Goal: Use online tool/utility: Use online tool/utility

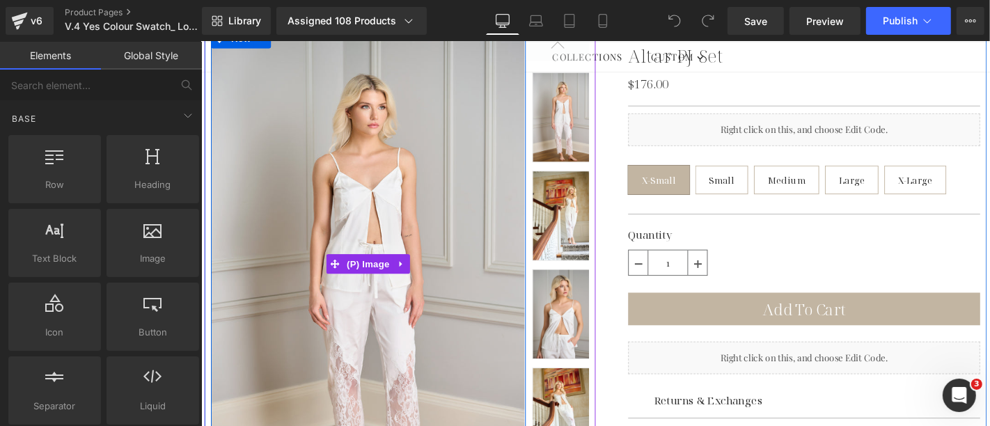
scroll to position [155, 0]
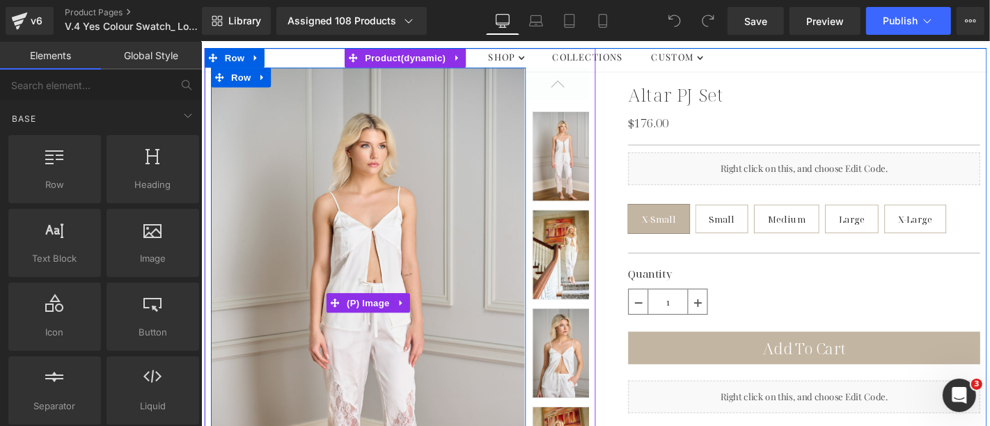
click at [388, 258] on img at bounding box center [379, 320] width 336 height 503
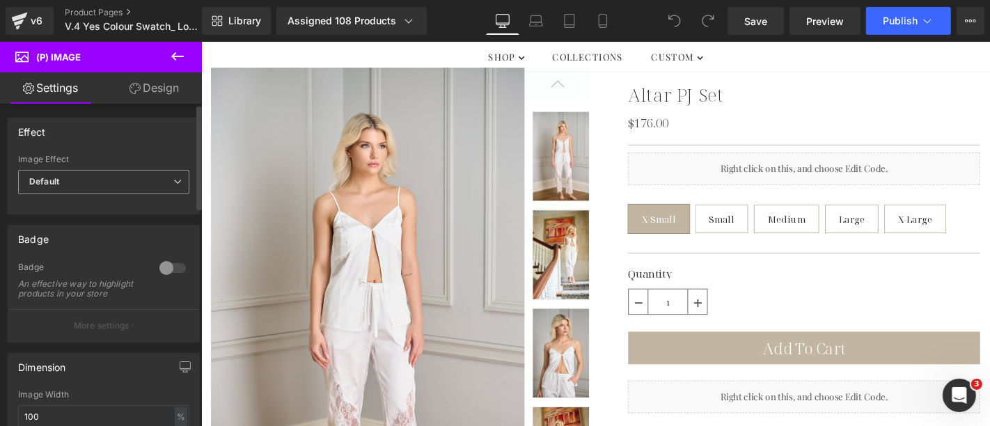
click at [173, 180] on icon at bounding box center [177, 182] width 8 height 8
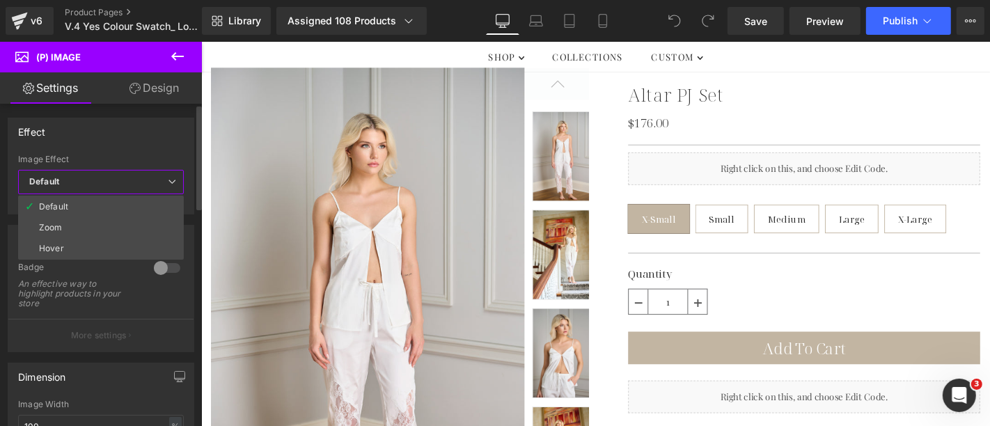
click at [173, 180] on icon at bounding box center [172, 182] width 8 height 8
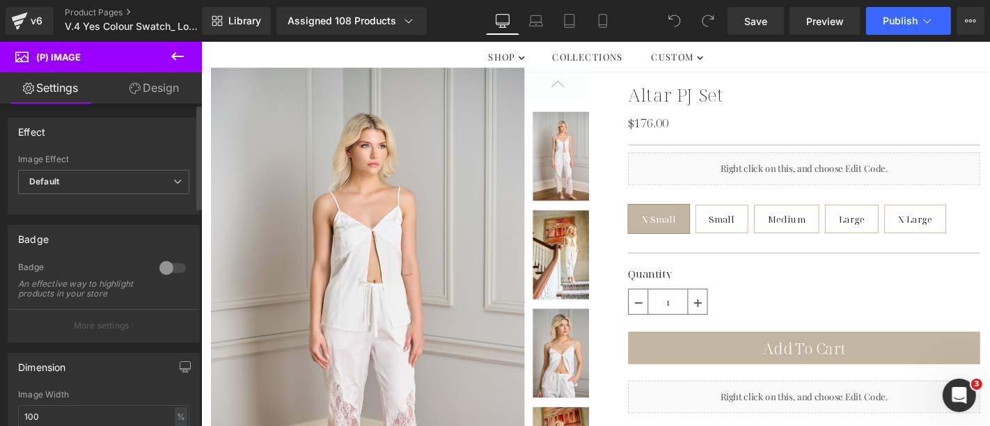
click at [159, 132] on div "Effect" at bounding box center [103, 131] width 191 height 26
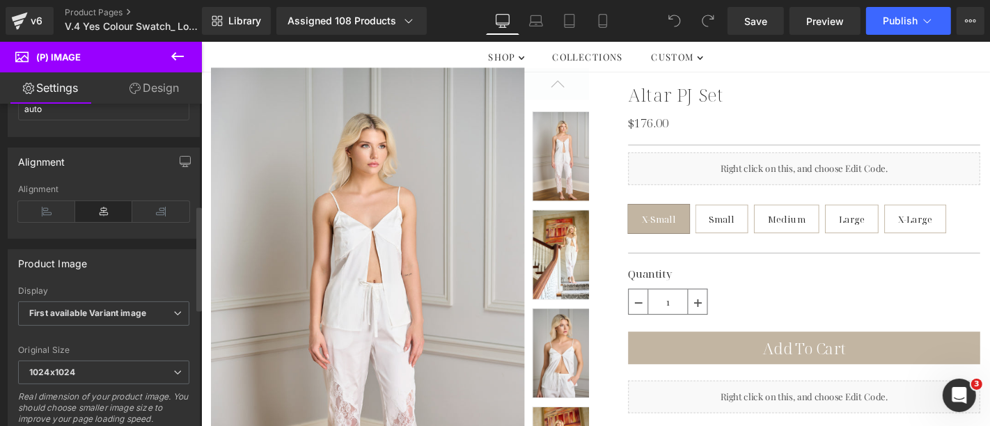
scroll to position [386, 0]
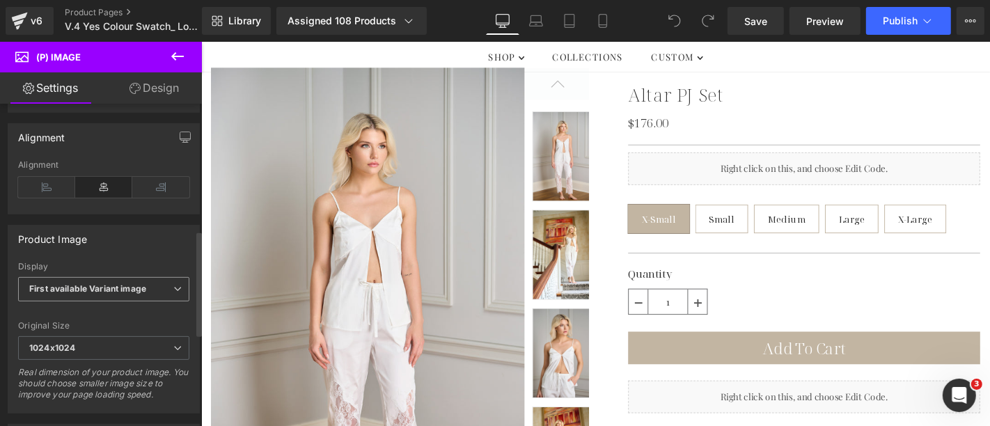
click at [173, 290] on icon at bounding box center [177, 289] width 8 height 8
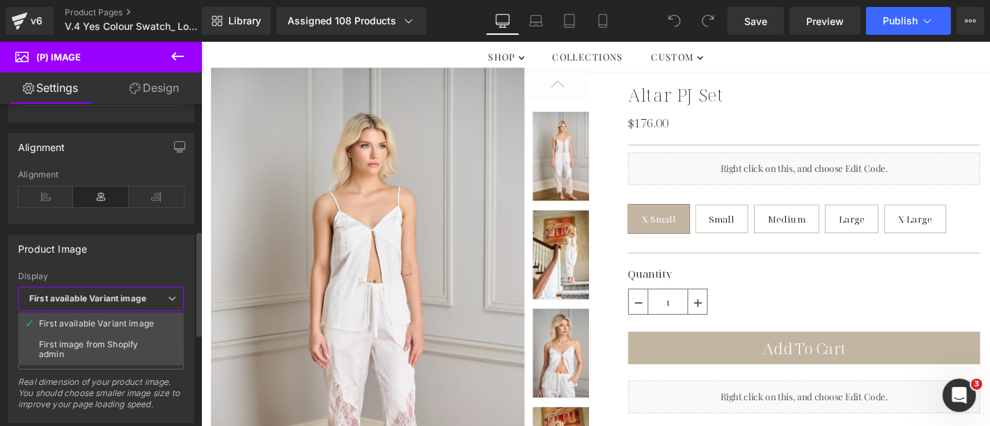
click at [173, 294] on icon at bounding box center [172, 298] width 8 height 8
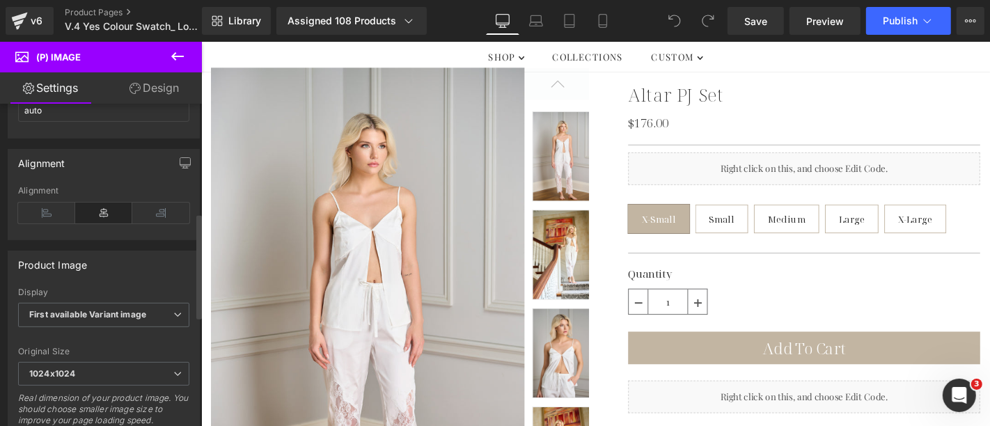
scroll to position [52, 0]
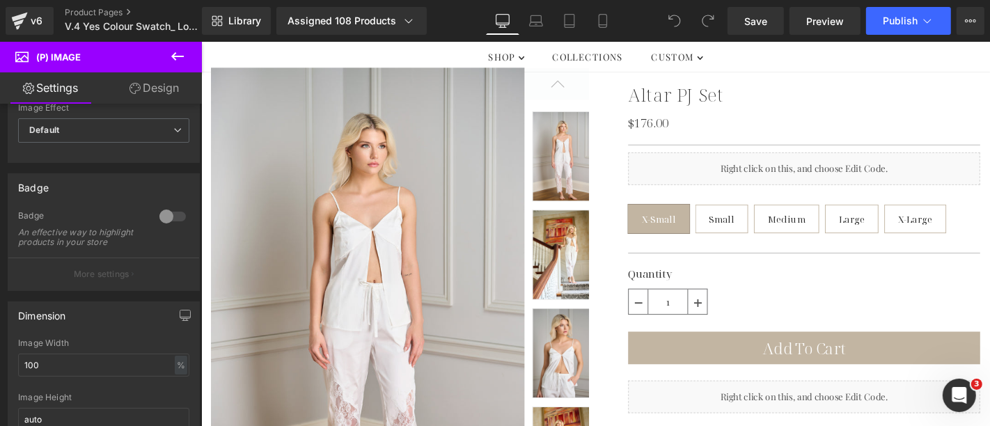
click at [149, 91] on link "Design" at bounding box center [154, 87] width 101 height 31
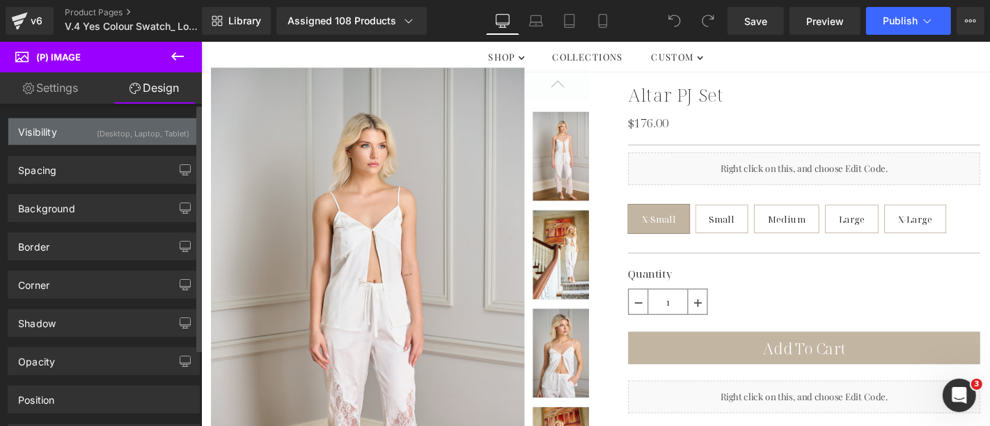
click at [72, 134] on div "Visibility (Desktop, Laptop, Tablet)" at bounding box center [103, 131] width 191 height 26
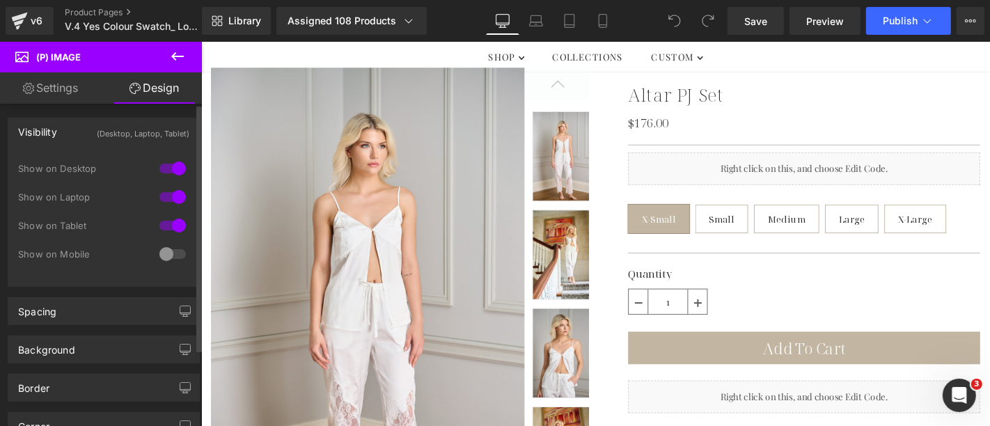
click at [76, 127] on div "Visibility (Desktop, Laptop, Tablet)" at bounding box center [103, 131] width 191 height 26
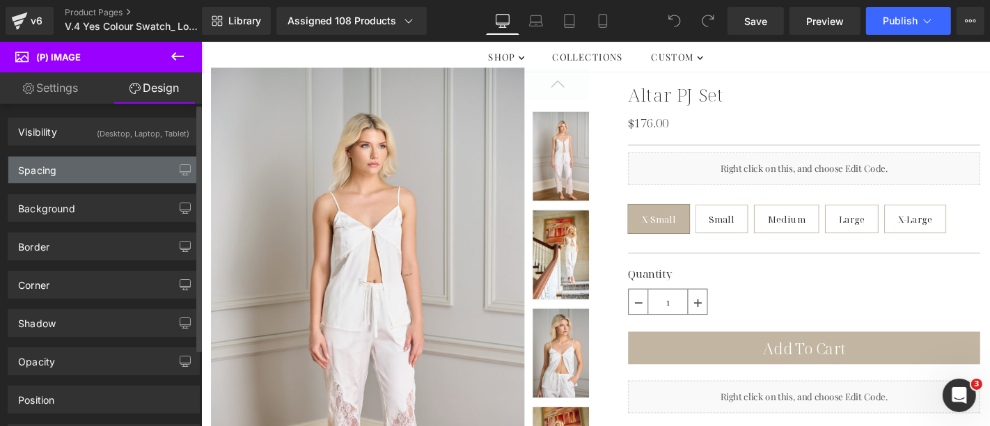
click at [77, 164] on div "Spacing" at bounding box center [103, 170] width 191 height 26
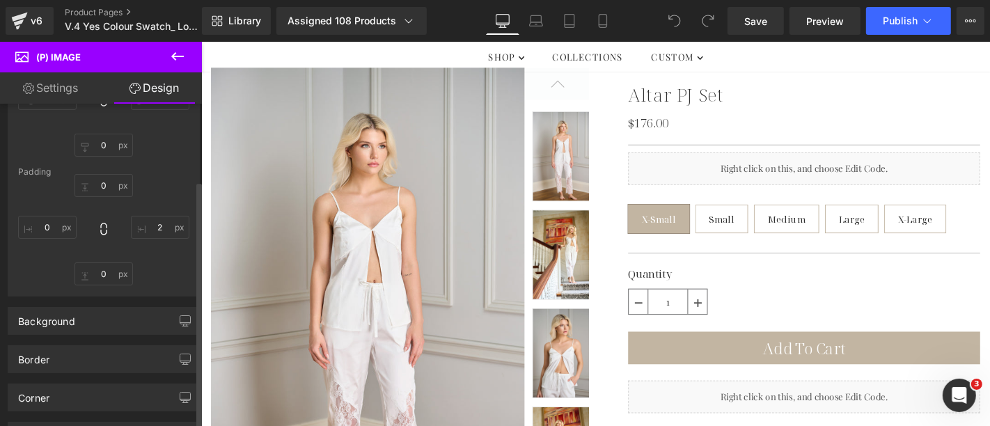
scroll to position [0, 0]
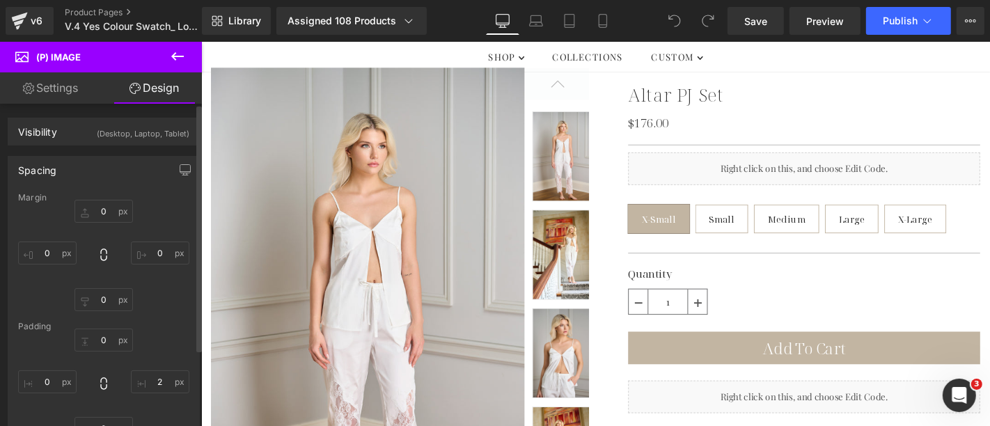
click at [107, 166] on div "Spacing" at bounding box center [103, 170] width 191 height 26
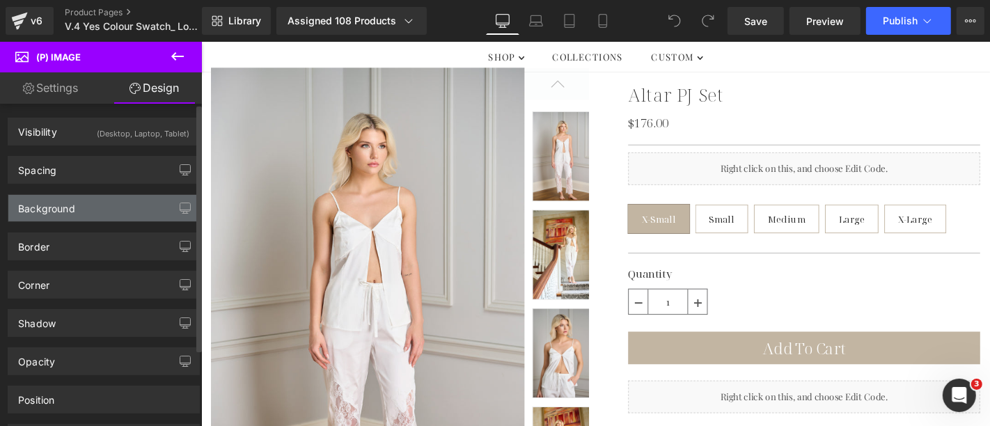
click at [101, 203] on div "Background" at bounding box center [103, 208] width 191 height 26
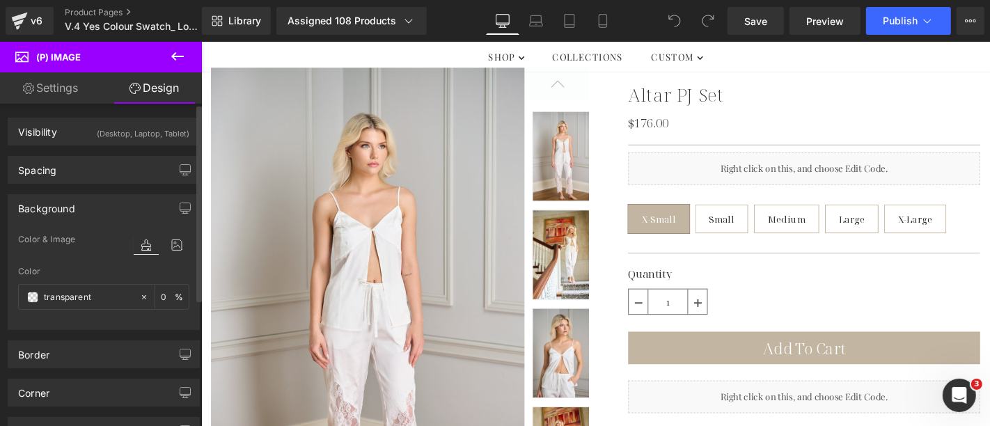
click at [101, 203] on div "Background" at bounding box center [103, 208] width 191 height 26
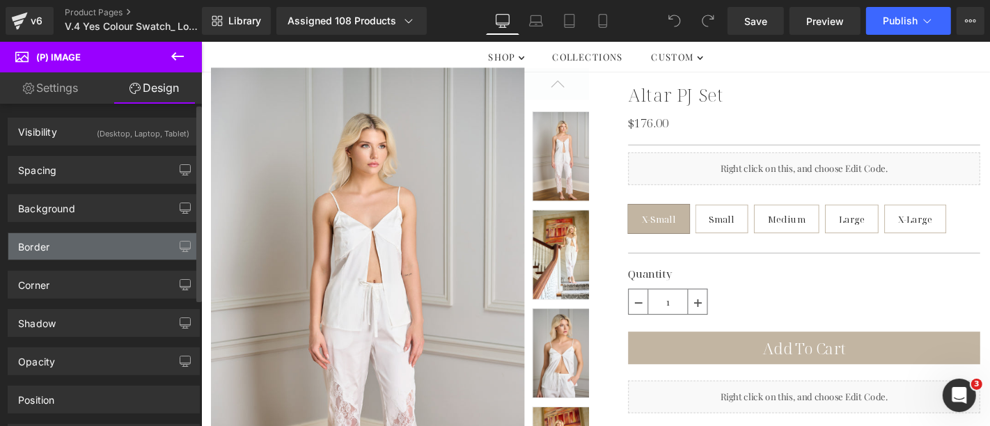
click at [87, 247] on div "Border" at bounding box center [103, 246] width 191 height 26
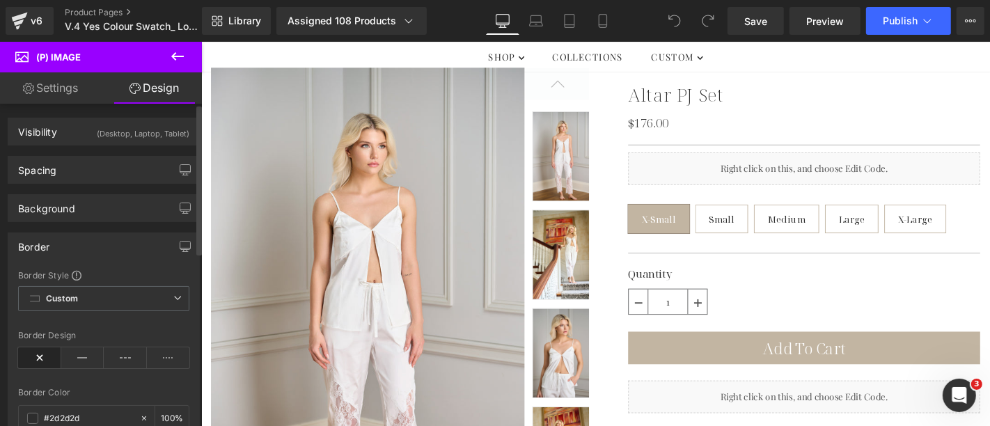
click at [94, 239] on div "Border" at bounding box center [103, 246] width 191 height 26
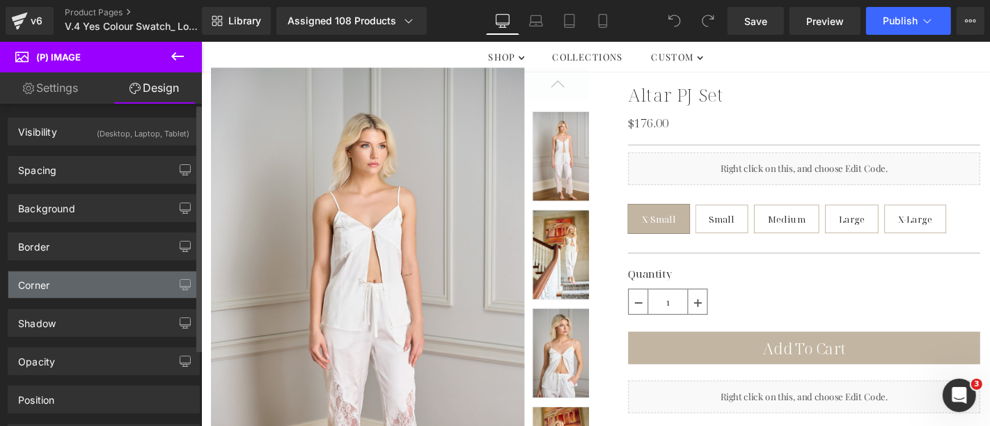
click at [87, 276] on div "Corner" at bounding box center [103, 284] width 191 height 26
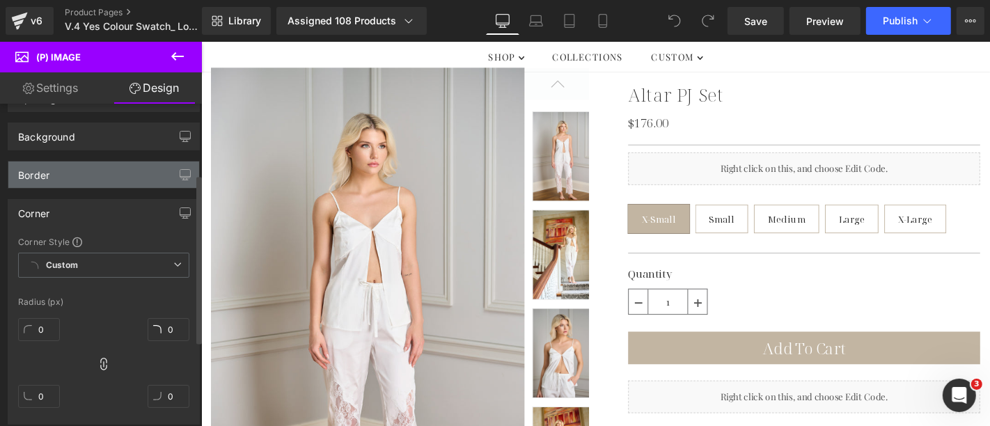
scroll to position [155, 0]
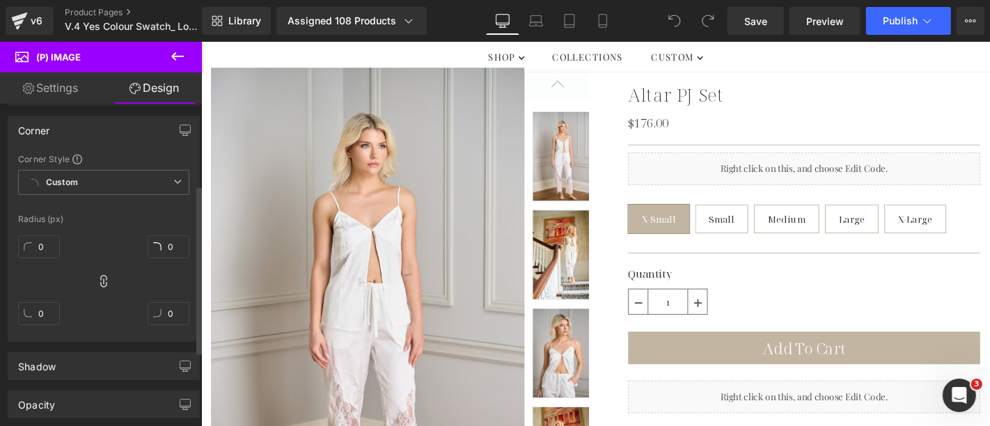
click at [112, 127] on div "Corner" at bounding box center [103, 130] width 191 height 26
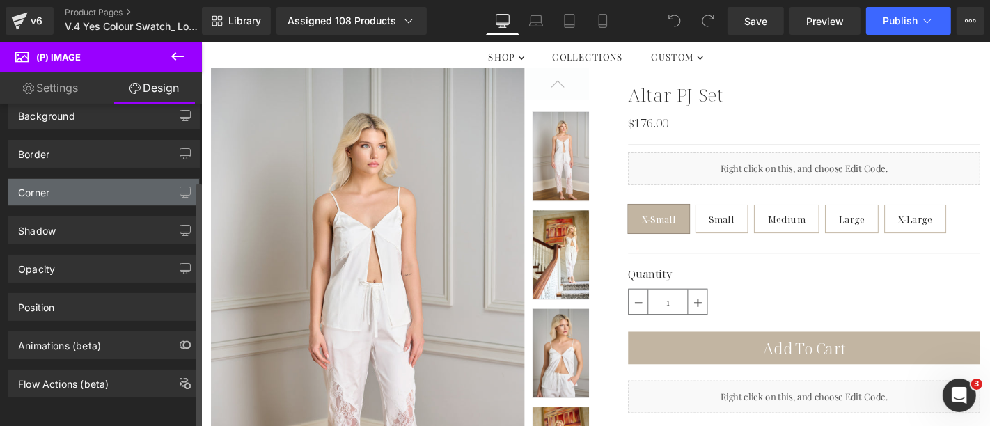
click at [93, 181] on div "Corner" at bounding box center [103, 192] width 191 height 26
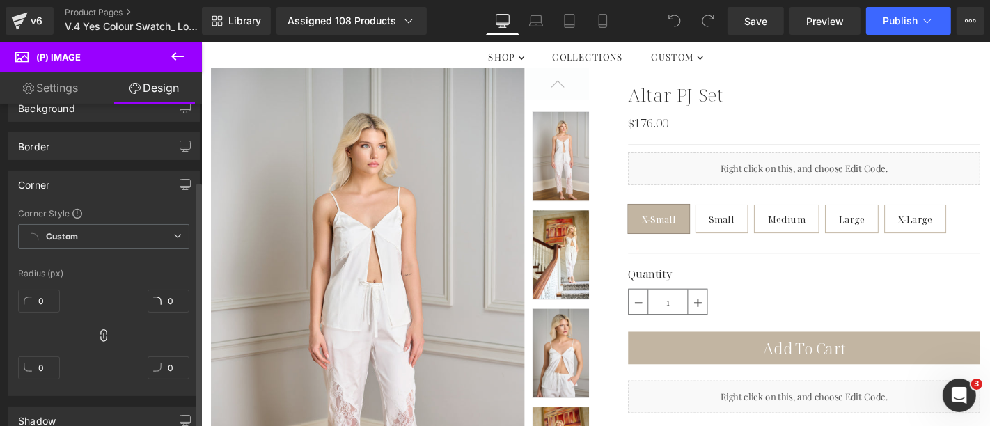
scroll to position [155, 0]
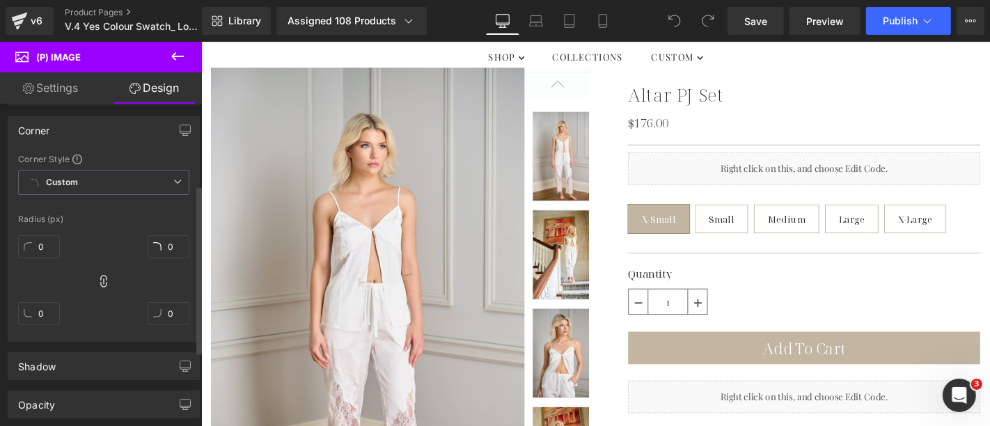
click at [104, 129] on div "Corner" at bounding box center [103, 130] width 191 height 26
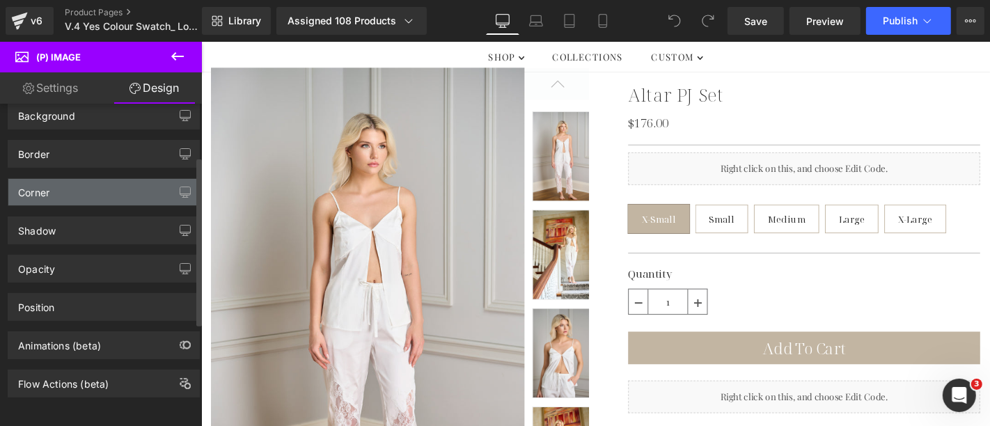
scroll to position [100, 0]
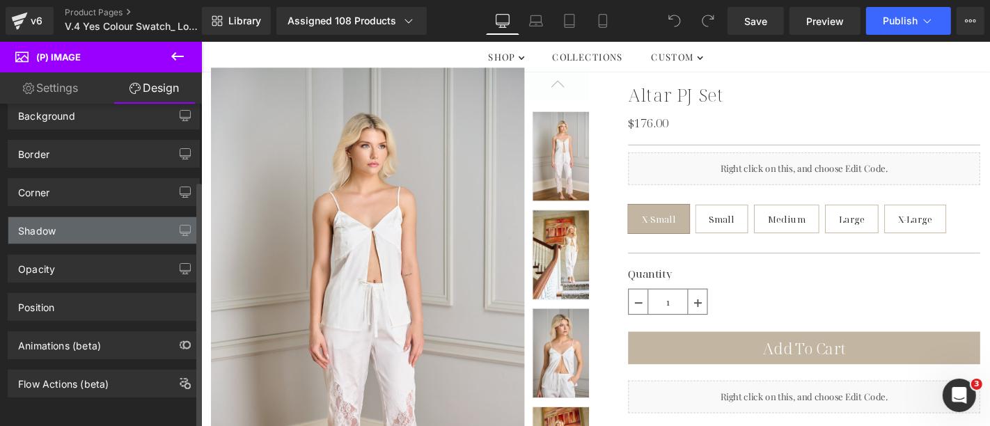
click at [83, 218] on div "Shadow" at bounding box center [103, 230] width 191 height 26
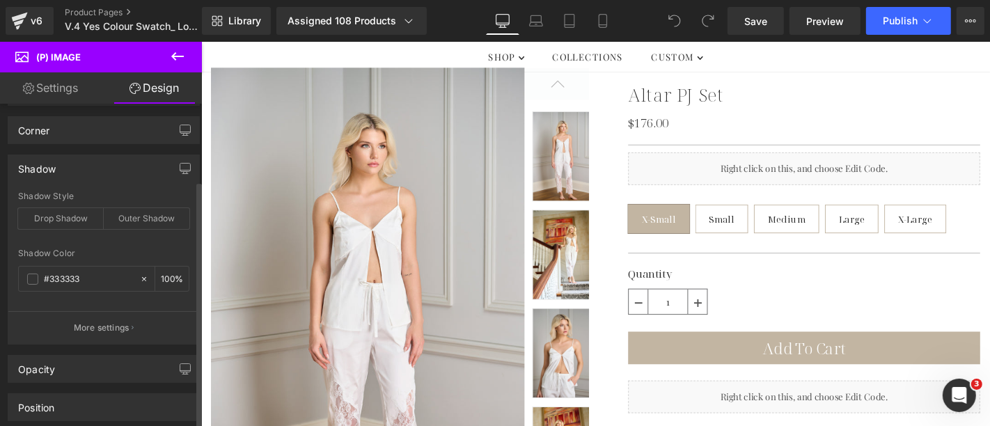
click at [102, 166] on div "Shadow" at bounding box center [103, 168] width 191 height 26
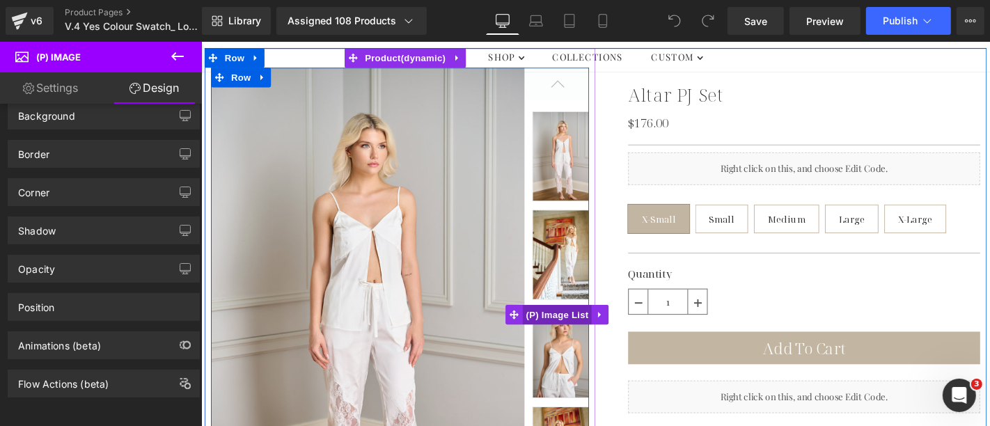
click at [576, 330] on span "(P) Image List" at bounding box center [581, 332] width 74 height 21
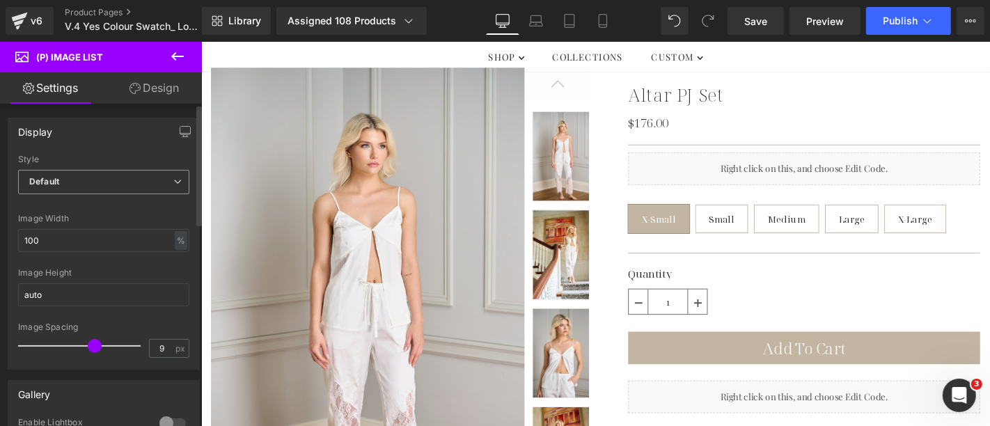
click at [178, 180] on span "Default" at bounding box center [103, 182] width 171 height 24
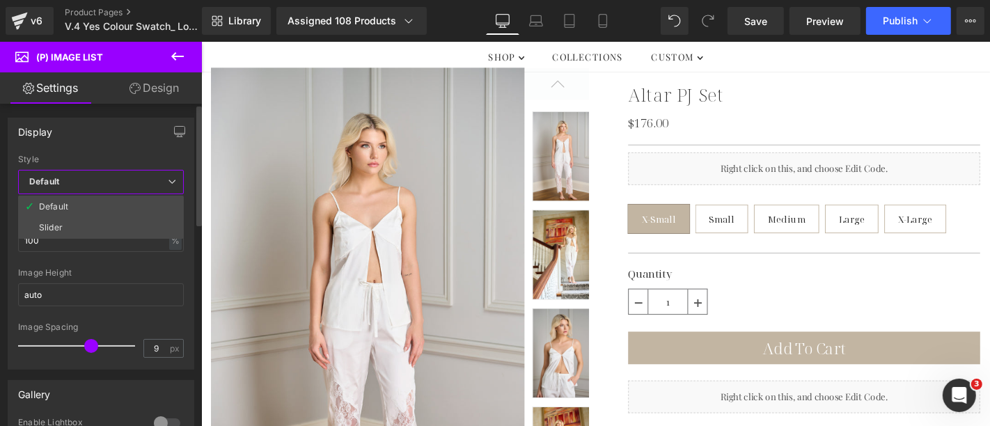
click at [178, 180] on span "Default" at bounding box center [101, 182] width 166 height 24
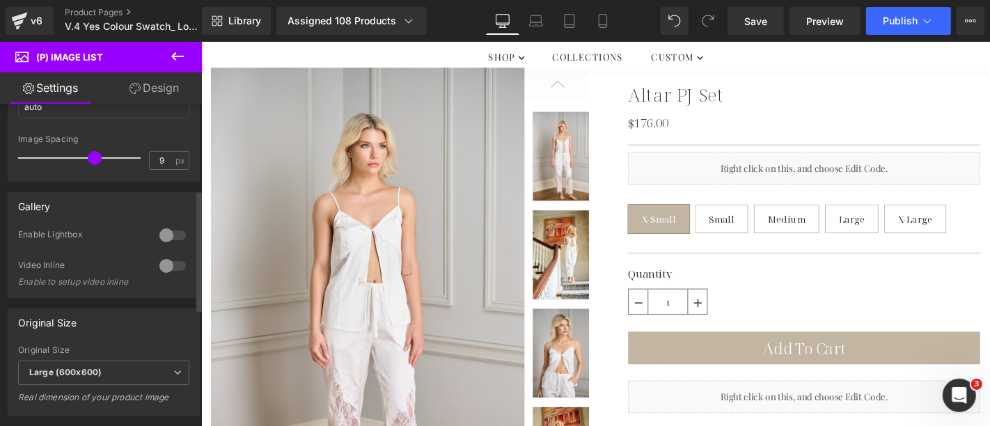
scroll to position [74, 0]
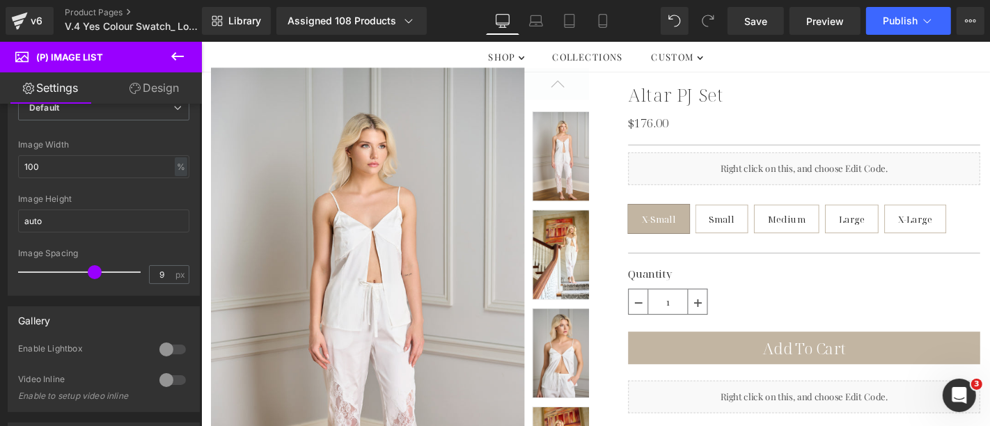
click at [165, 84] on link "Design" at bounding box center [154, 87] width 101 height 31
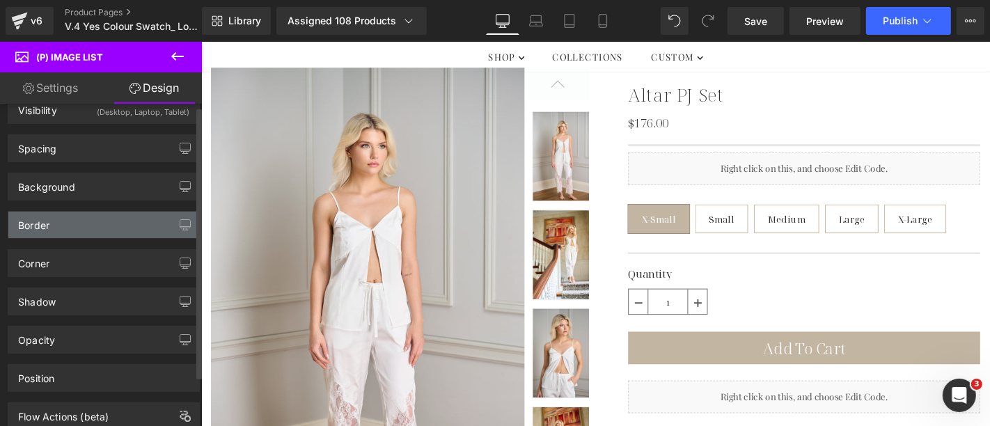
scroll to position [0, 0]
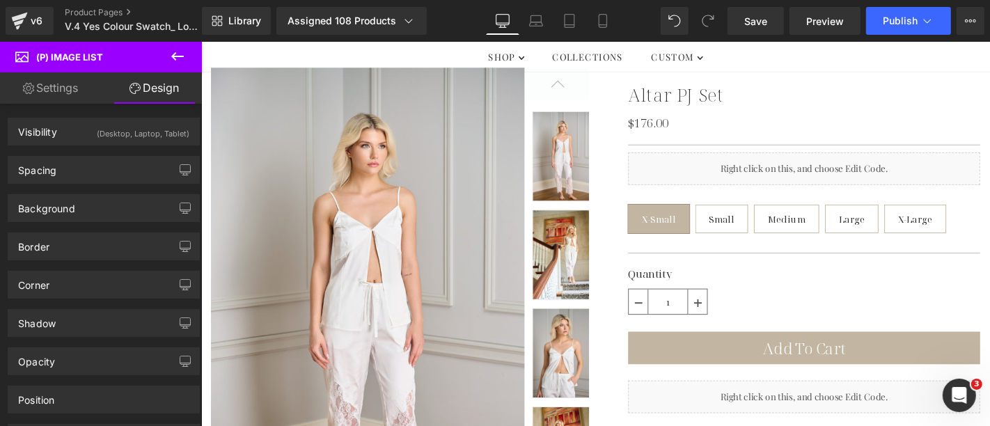
click at [61, 84] on link "Settings" at bounding box center [50, 87] width 101 height 31
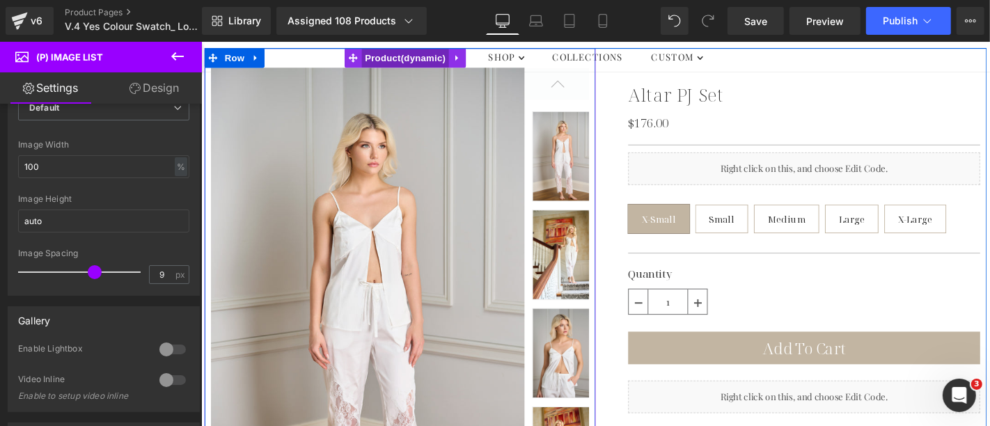
click at [418, 62] on span "Product" at bounding box center [418, 58] width 93 height 21
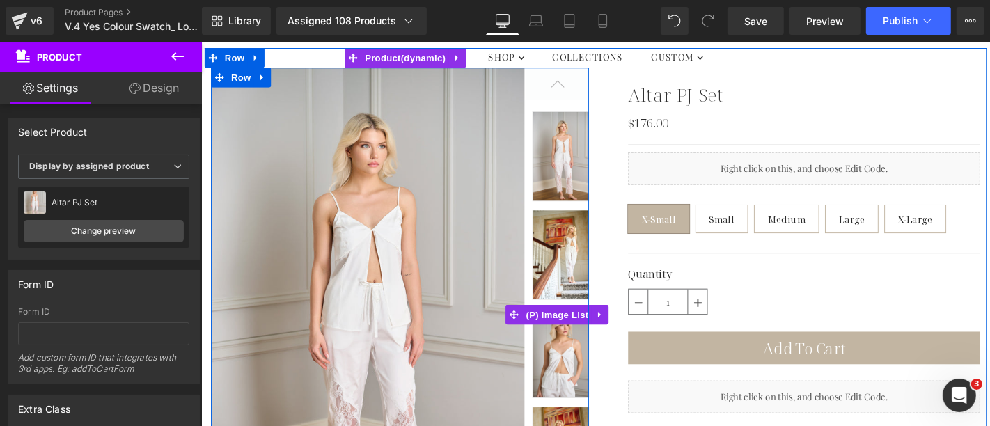
scroll to position [386, 0]
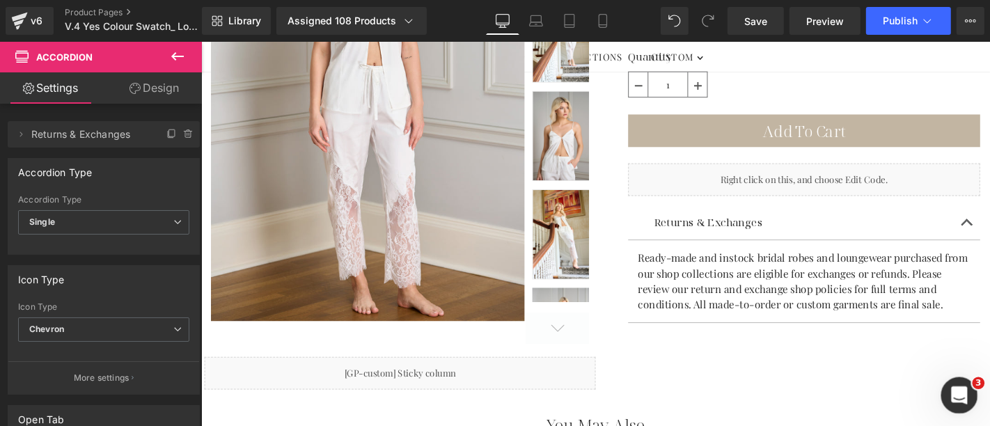
click at [961, 384] on div "Open Intercom Messenger" at bounding box center [957, 393] width 46 height 46
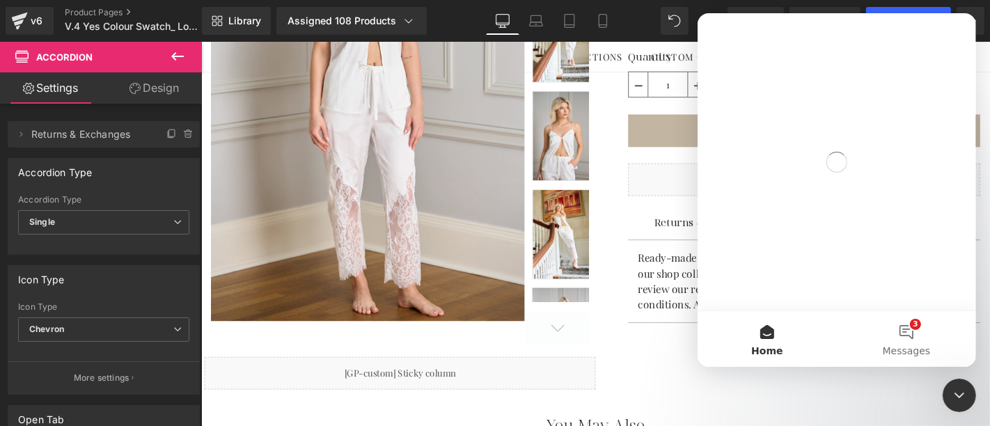
scroll to position [0, 0]
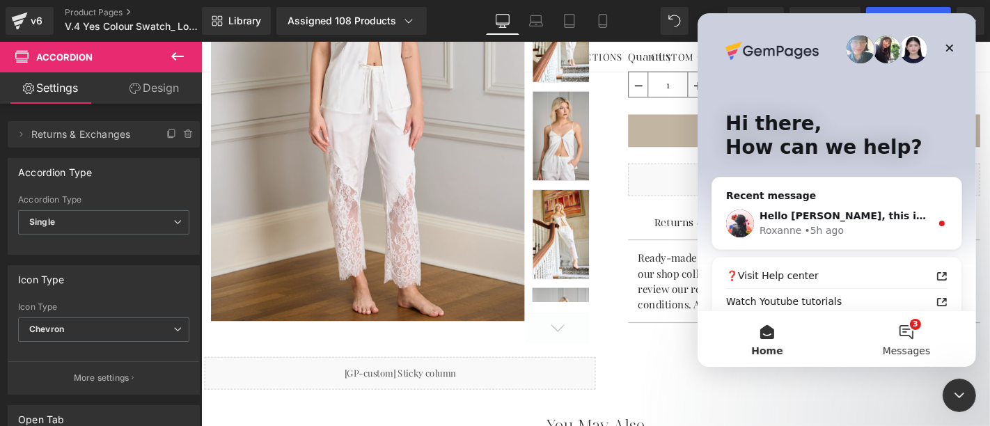
click at [913, 333] on button "3 Messages" at bounding box center [905, 339] width 139 height 56
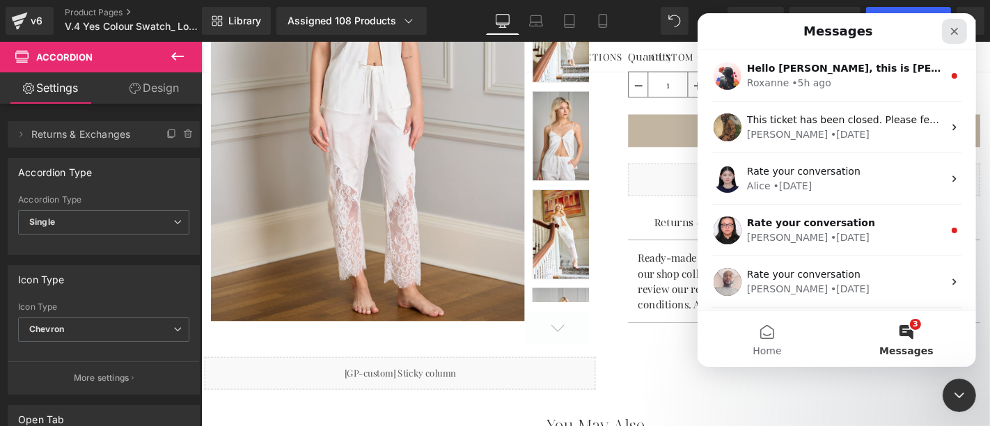
click at [957, 29] on icon "Close" at bounding box center [953, 31] width 11 height 11
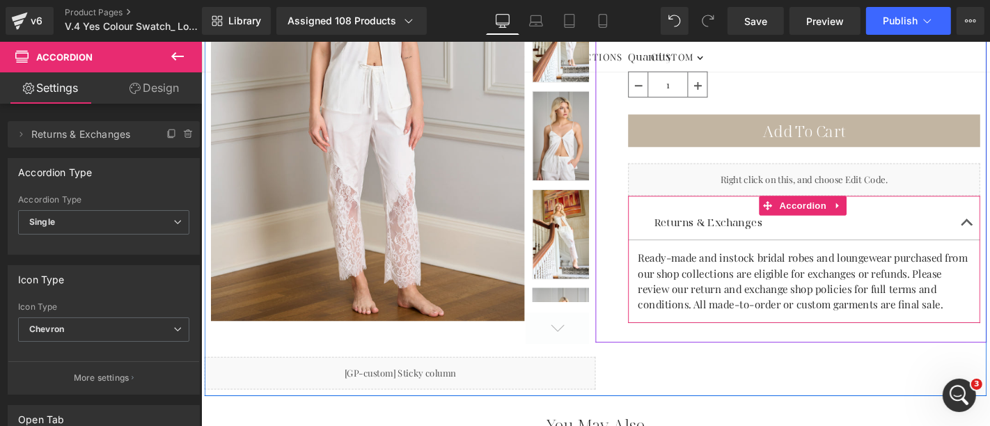
scroll to position [155, 0]
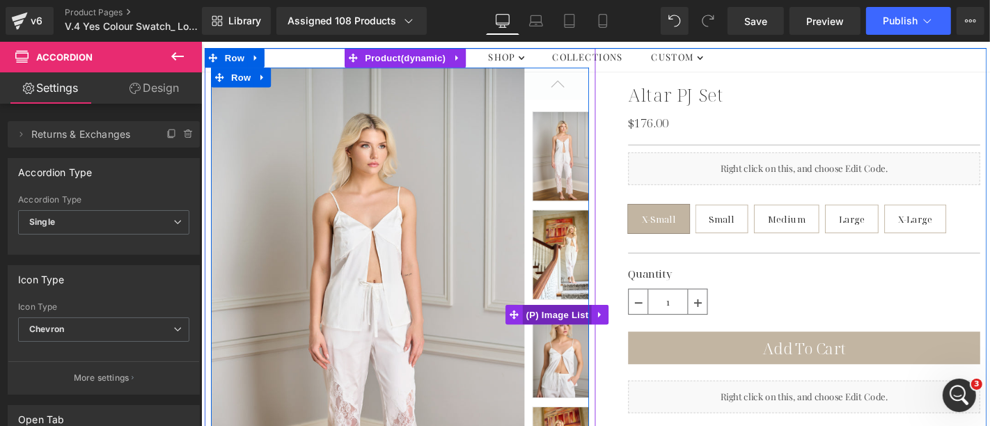
click at [579, 336] on span "(P) Image List" at bounding box center [581, 332] width 74 height 21
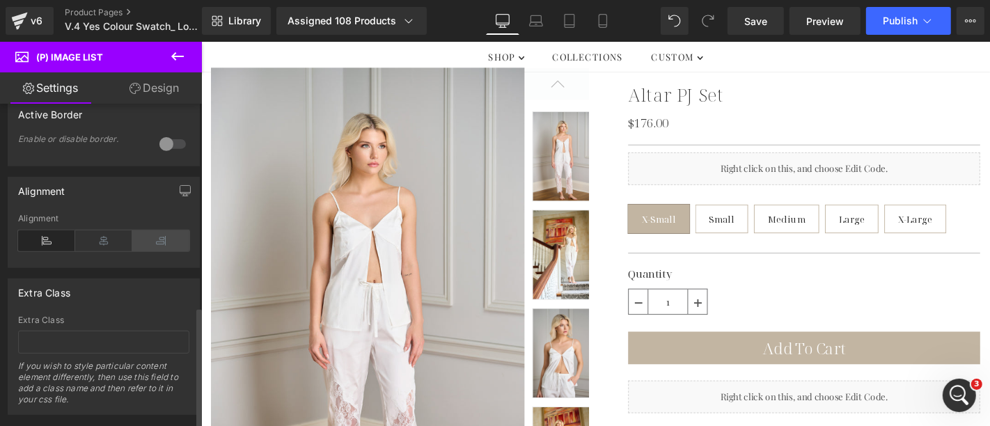
scroll to position [538, 0]
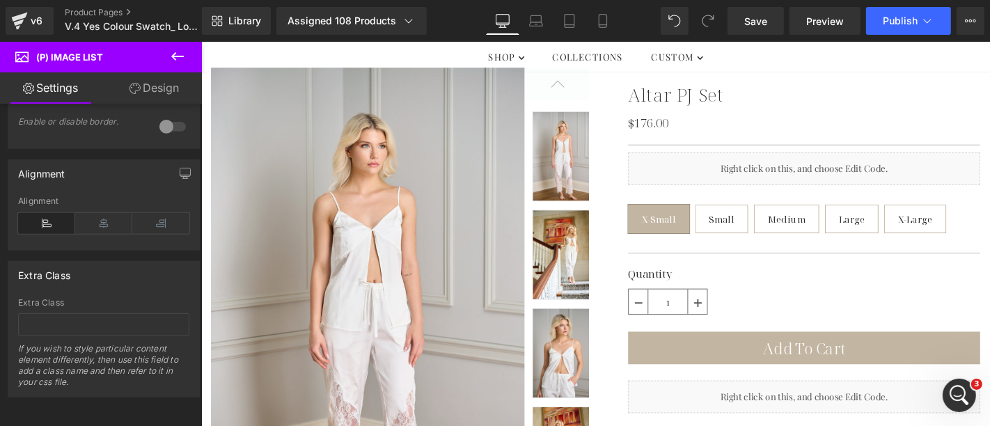
click at [150, 92] on link "Design" at bounding box center [154, 87] width 101 height 31
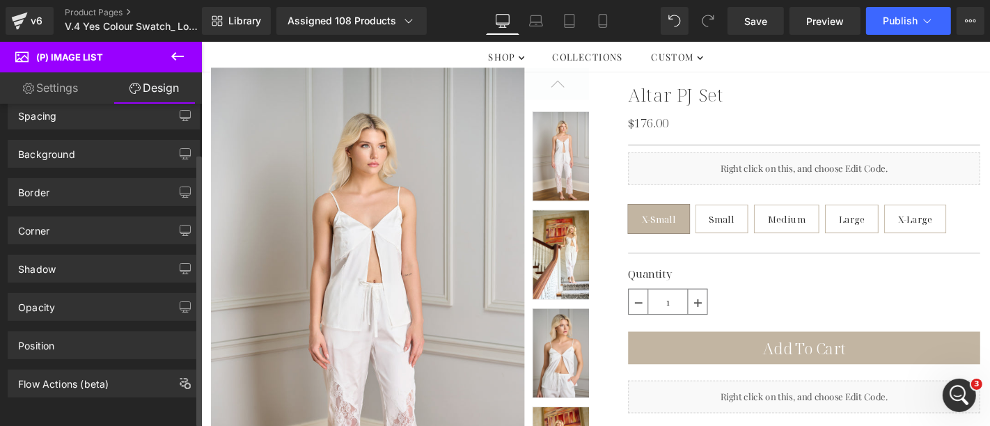
scroll to position [0, 0]
